Goal: Use online tool/utility: Utilize a website feature to perform a specific function

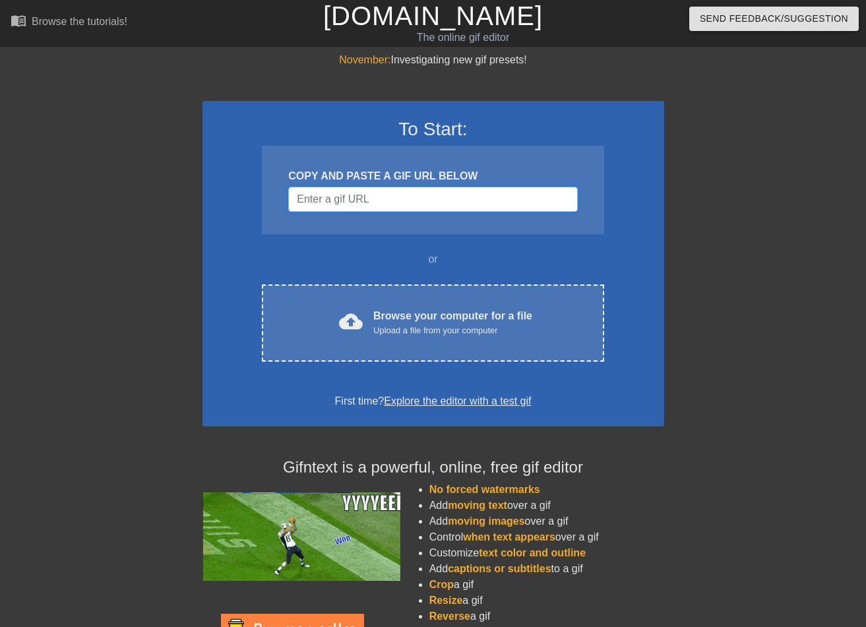
drag, startPoint x: 377, startPoint y: 204, endPoint x: 363, endPoint y: 206, distance: 14.0
click at [363, 206] on input "Username" at bounding box center [432, 199] width 289 height 25
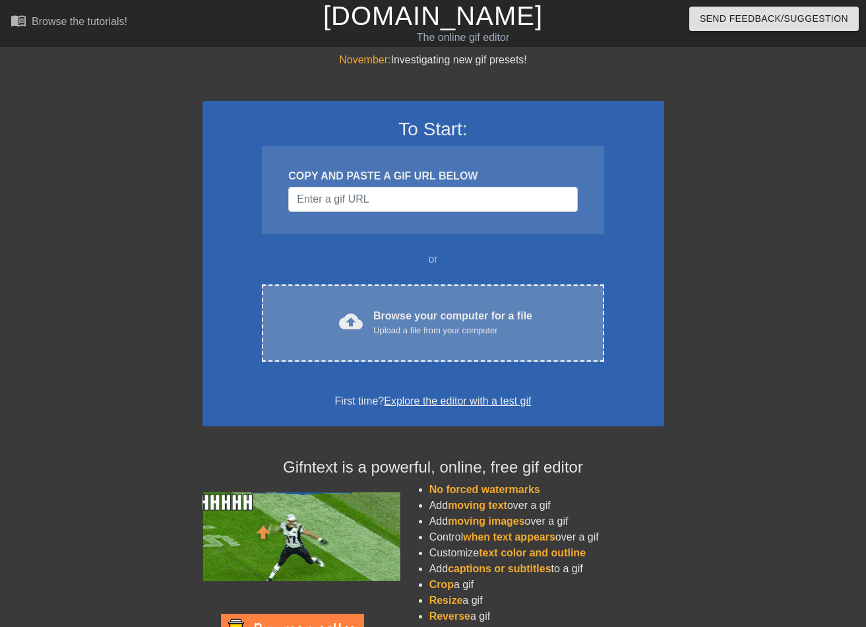
click at [355, 317] on span "cloud_upload" at bounding box center [351, 321] width 24 height 24
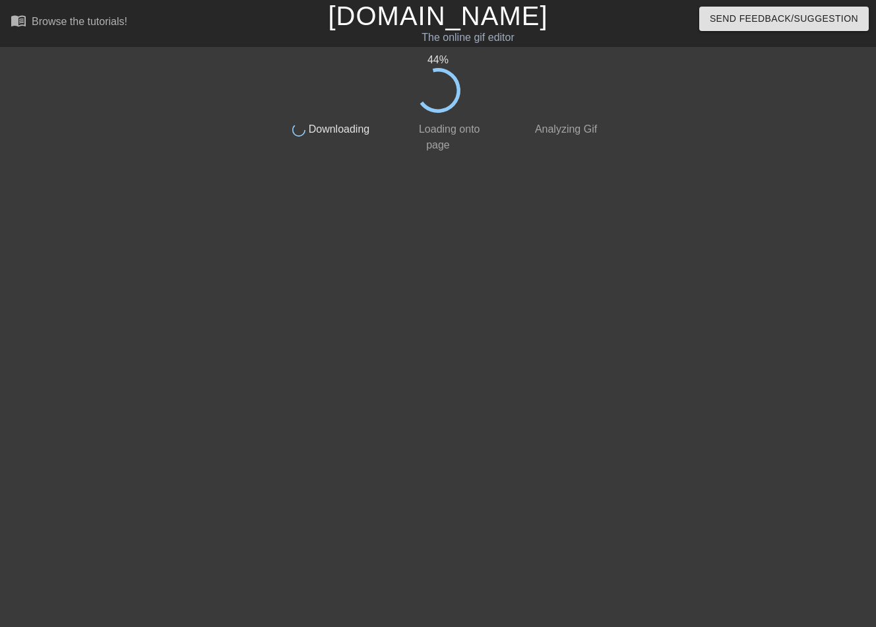
drag, startPoint x: 744, startPoint y: 154, endPoint x: 751, endPoint y: 161, distance: 9.8
click at [751, 161] on div at bounding box center [718, 250] width 198 height 396
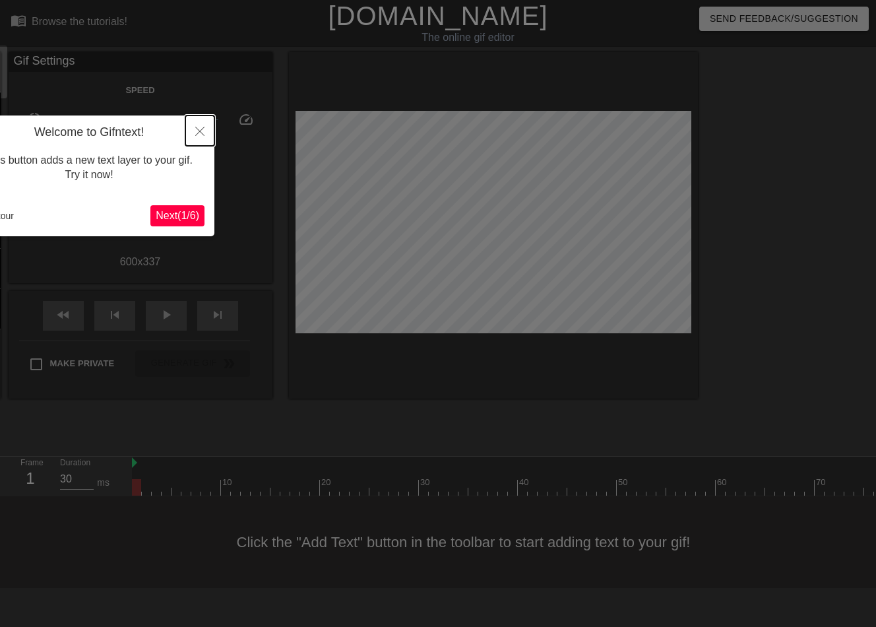
click at [197, 142] on button "Close" at bounding box center [199, 130] width 29 height 30
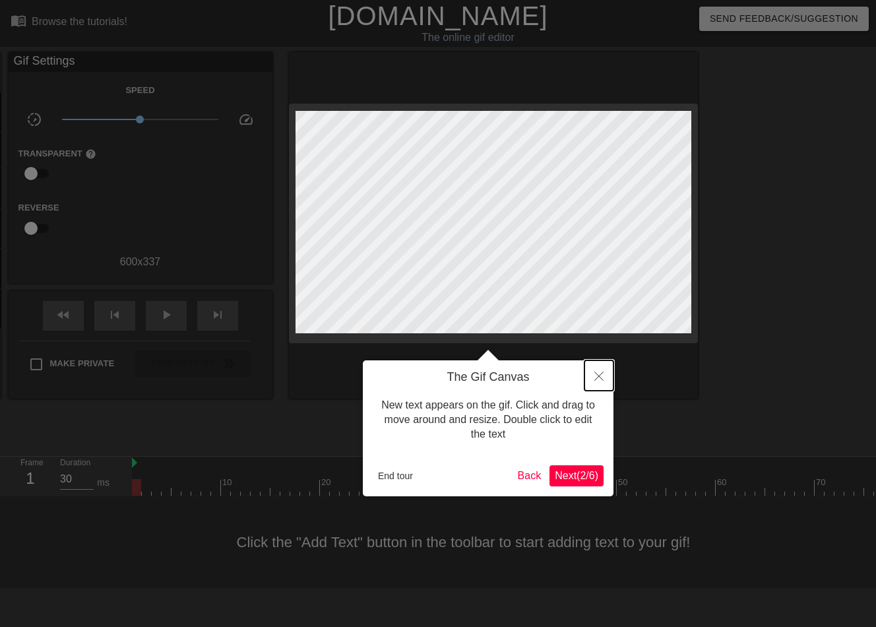
click at [601, 377] on icon "Close" at bounding box center [598, 375] width 9 height 9
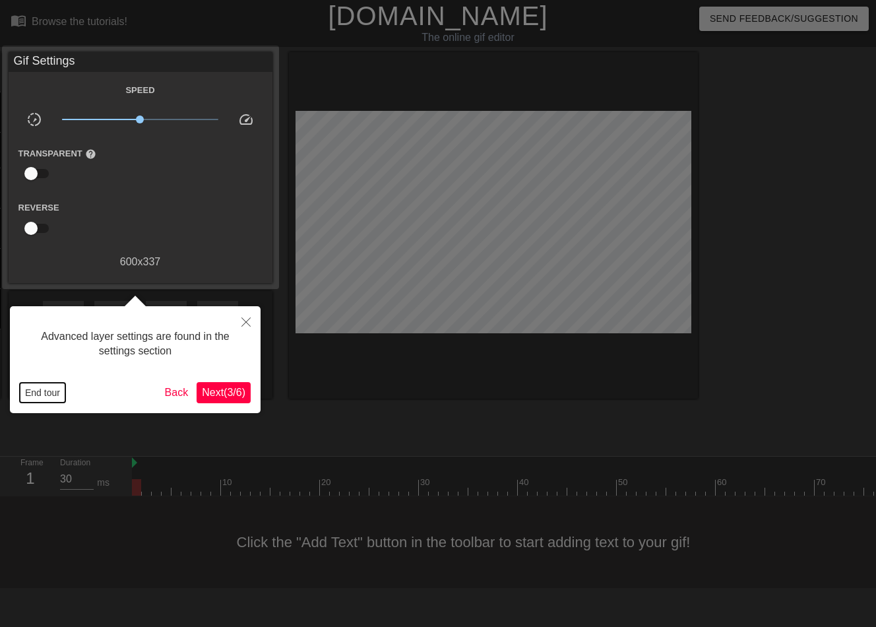
click at [42, 391] on button "End tour" at bounding box center [43, 393] width 46 height 20
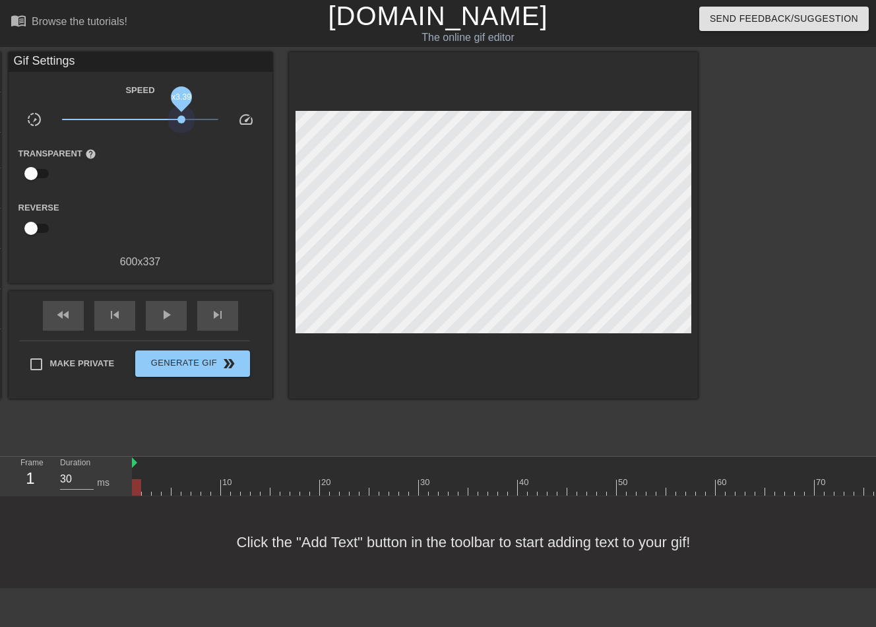
drag, startPoint x: 139, startPoint y: 118, endPoint x: 183, endPoint y: 125, distance: 44.8
click at [183, 125] on span "x3.39" at bounding box center [140, 119] width 156 height 16
click at [194, 200] on div "Reverse" at bounding box center [141, 220] width 264 height 42
click at [160, 315] on span "play_arrow" at bounding box center [166, 315] width 16 height 16
click at [173, 311] on span "pause" at bounding box center [166, 315] width 16 height 16
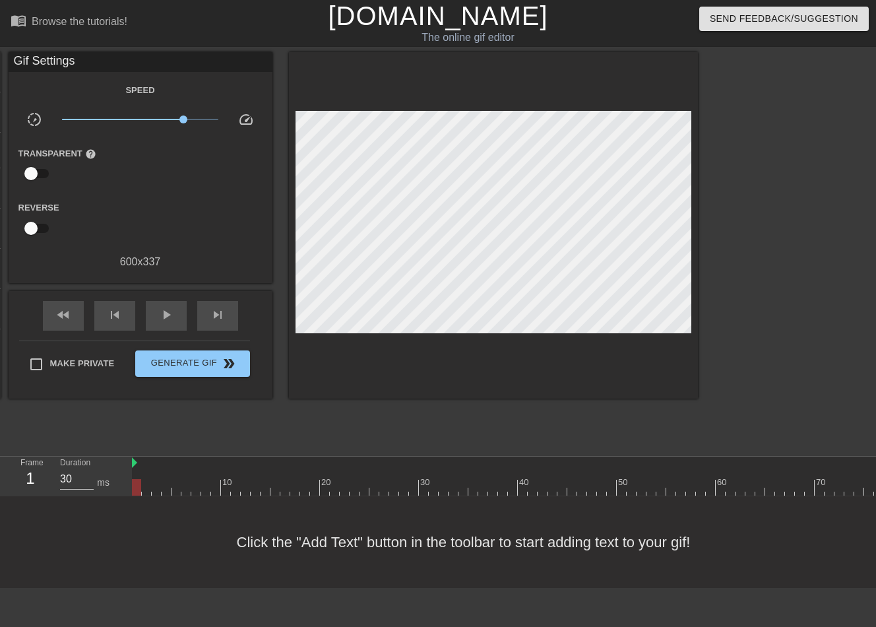
drag, startPoint x: 237, startPoint y: 487, endPoint x: 131, endPoint y: 459, distance: 110.5
click at [117, 479] on div "Frame 1 Duration 30 ms 10 20 30 40 50 60 70 80 90 100 110 120 130 140 150" at bounding box center [438, 476] width 876 height 40
drag, startPoint x: 179, startPoint y: 121, endPoint x: 226, endPoint y: 124, distance: 46.2
click at [226, 124] on div "x10.0" at bounding box center [140, 121] width 176 height 20
click at [171, 318] on span "play_arrow" at bounding box center [166, 315] width 16 height 16
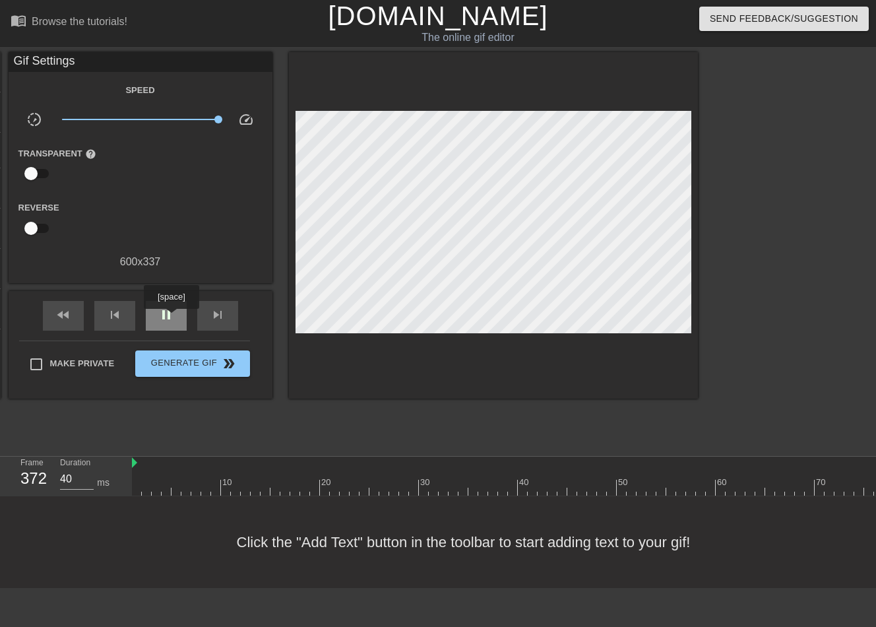
type input "30"
click at [171, 318] on span "pause" at bounding box center [166, 315] width 16 height 16
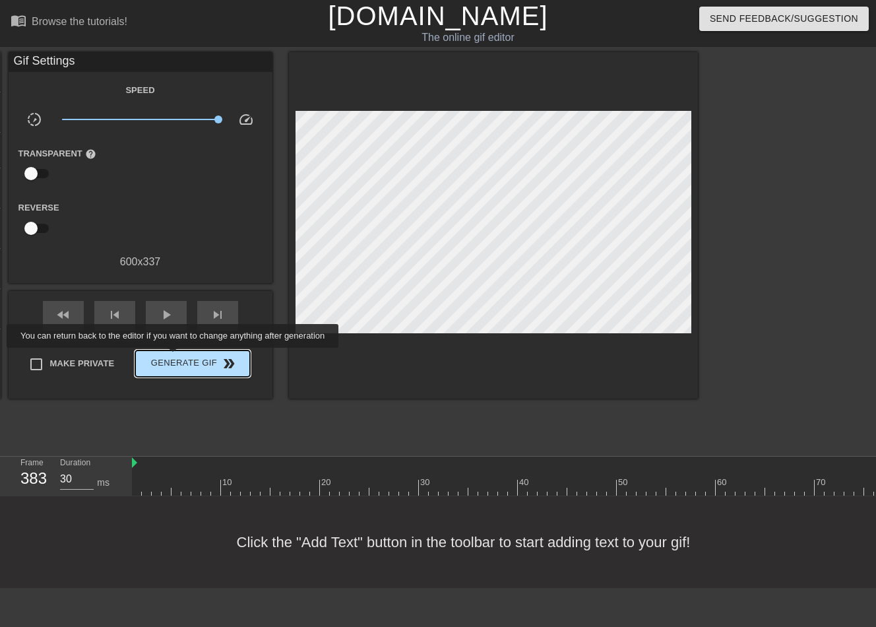
click at [174, 357] on span "Generate Gif double_arrow" at bounding box center [192, 363] width 104 height 16
